Goal: Find specific page/section: Find specific page/section

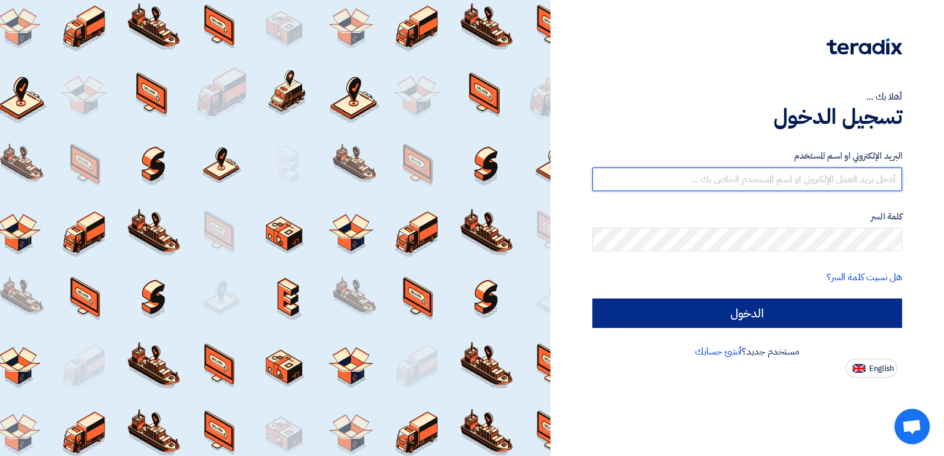
type input "[EMAIL_ADDRESS][DOMAIN_NAME]"
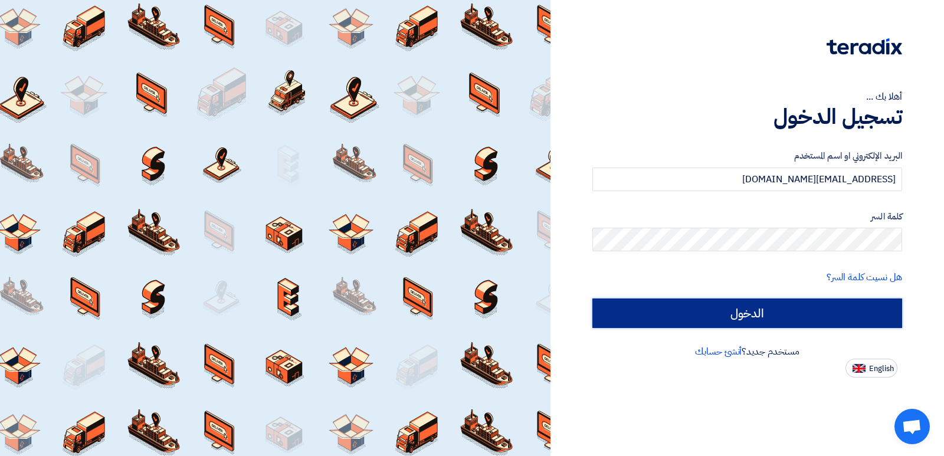
click at [726, 316] on input "الدخول" at bounding box center [748, 314] width 310 height 30
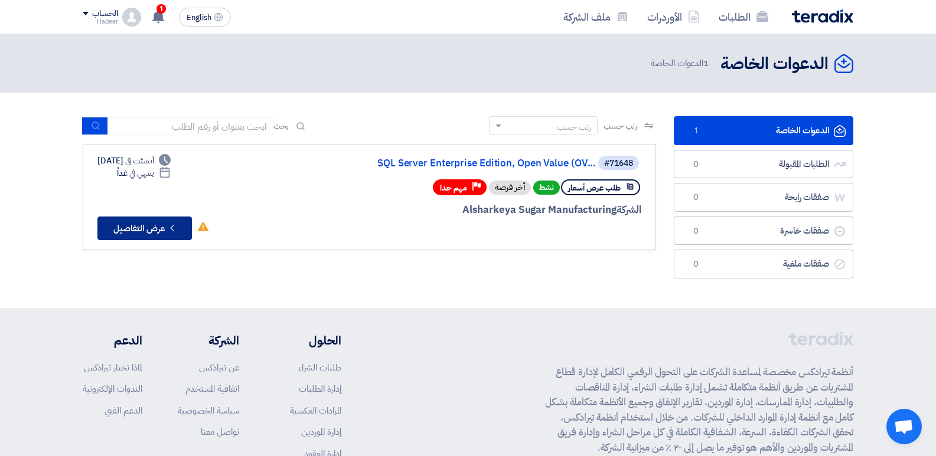
click at [168, 223] on icon "Check details" at bounding box center [171, 228] width 11 height 11
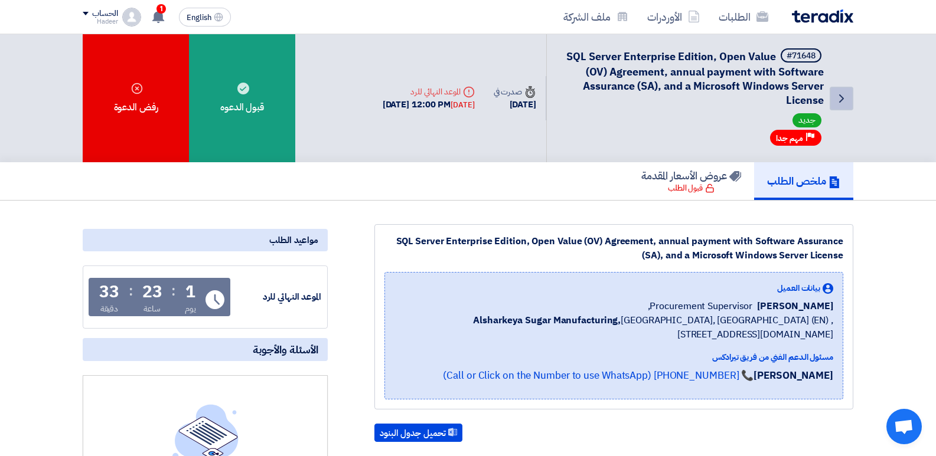
click at [845, 102] on icon "Back" at bounding box center [841, 98] width 14 height 14
